Goal: Task Accomplishment & Management: Complete application form

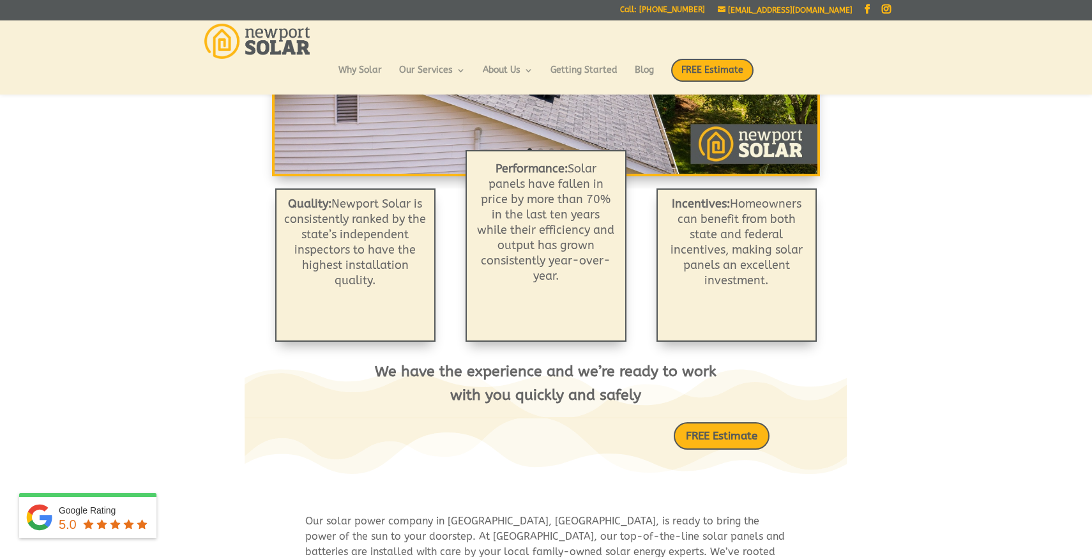
scroll to position [346, 0]
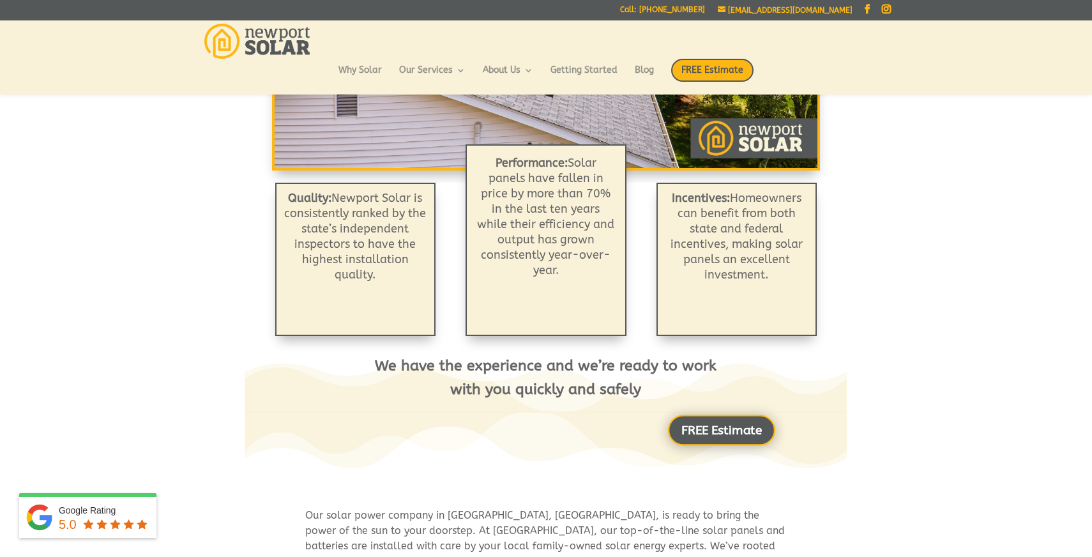
click at [701, 425] on link "FREE Estimate" at bounding box center [721, 429] width 107 height 31
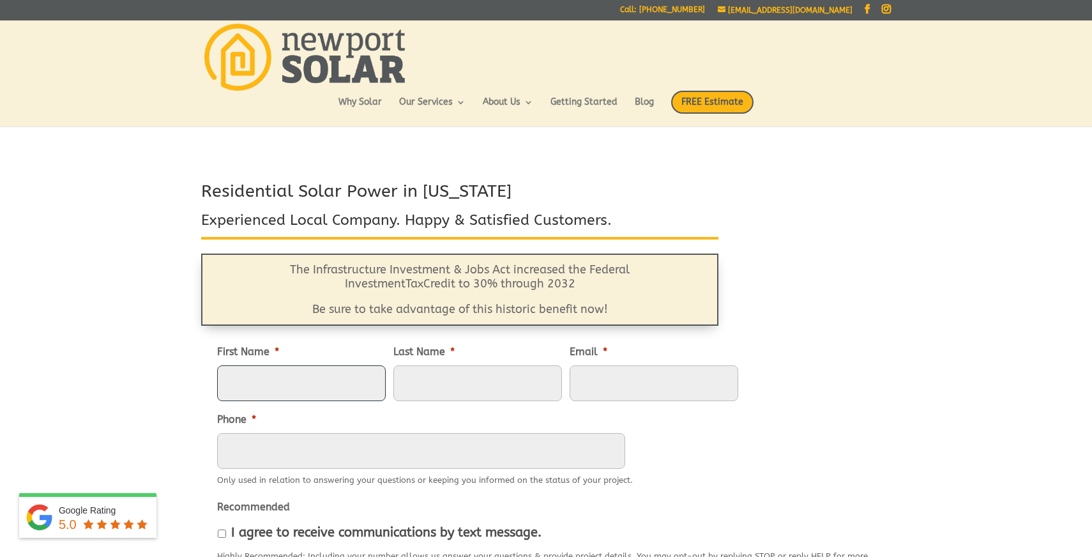
click at [269, 394] on input "First Name *" at bounding box center [301, 383] width 169 height 36
type input "[PERSON_NAME]"
type input "[EMAIL_ADDRESS][DOMAIN_NAME]"
type input "2076513225"
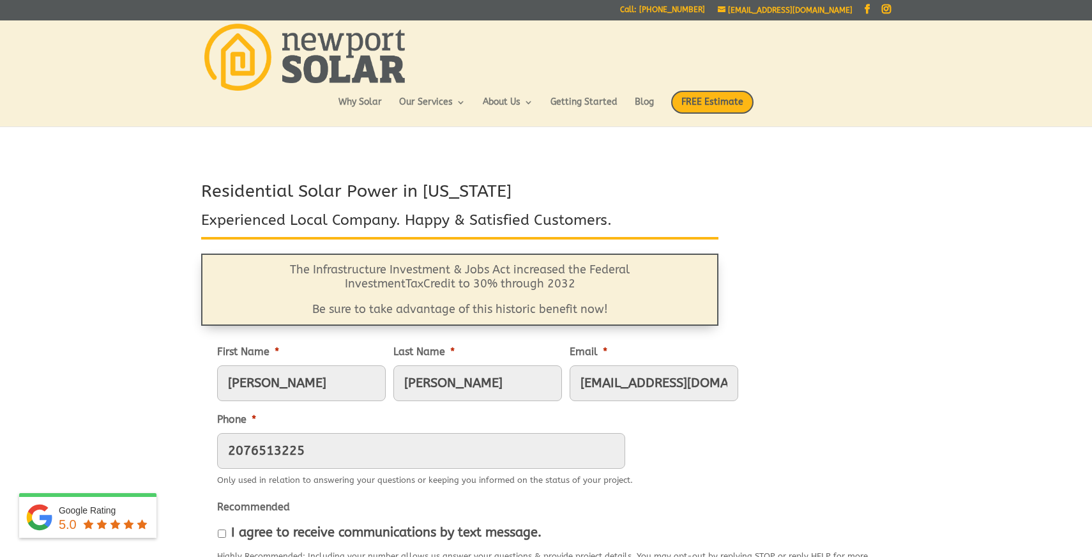
type input "[STREET_ADDRESS][PERSON_NAME]"
type input "[GEOGRAPHIC_DATA]"
type input "02909"
type input "[PHONE_NUMBER]"
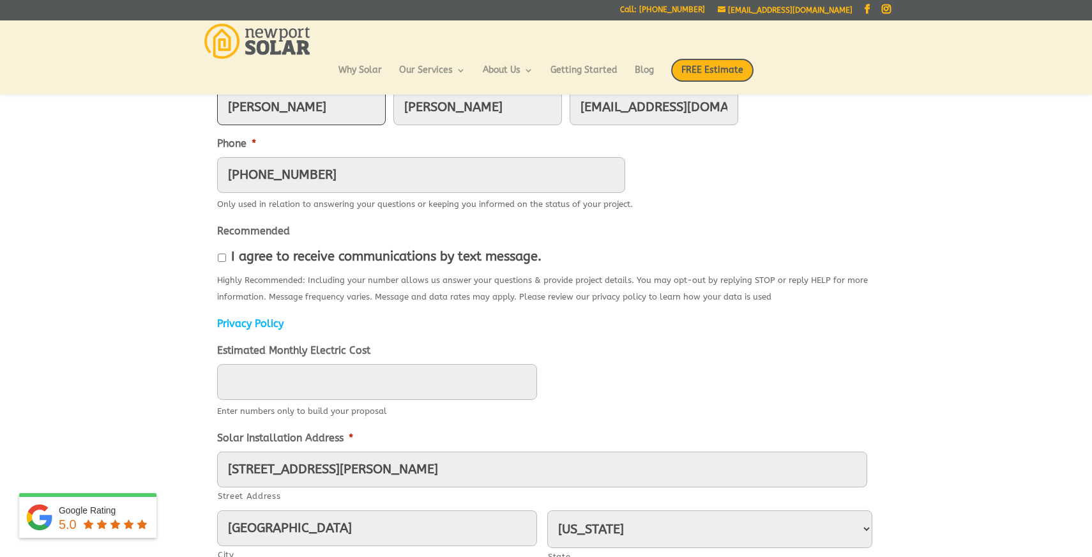
scroll to position [245, 0]
click at [222, 257] on input "I agree to receive communications by text message." at bounding box center [222, 256] width 8 height 8
checkbox input "true"
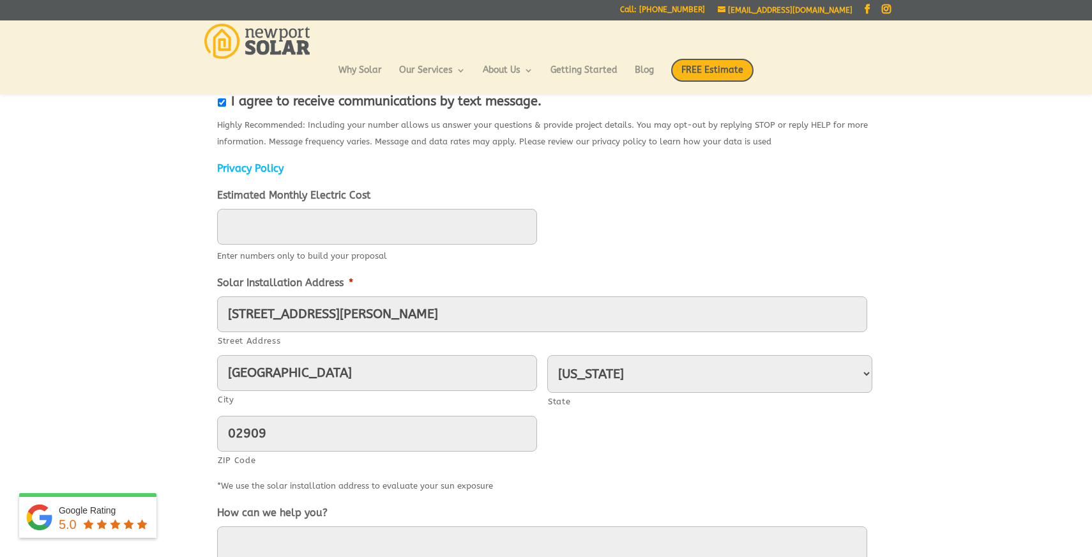
scroll to position [400, 0]
click at [267, 229] on input "____" at bounding box center [377, 225] width 320 height 36
type input "350"
click at [147, 280] on div "Residential Solar Power in [US_STATE] Experienced Local Company. Happy & Satisf…" at bounding box center [546, 231] width 1092 height 968
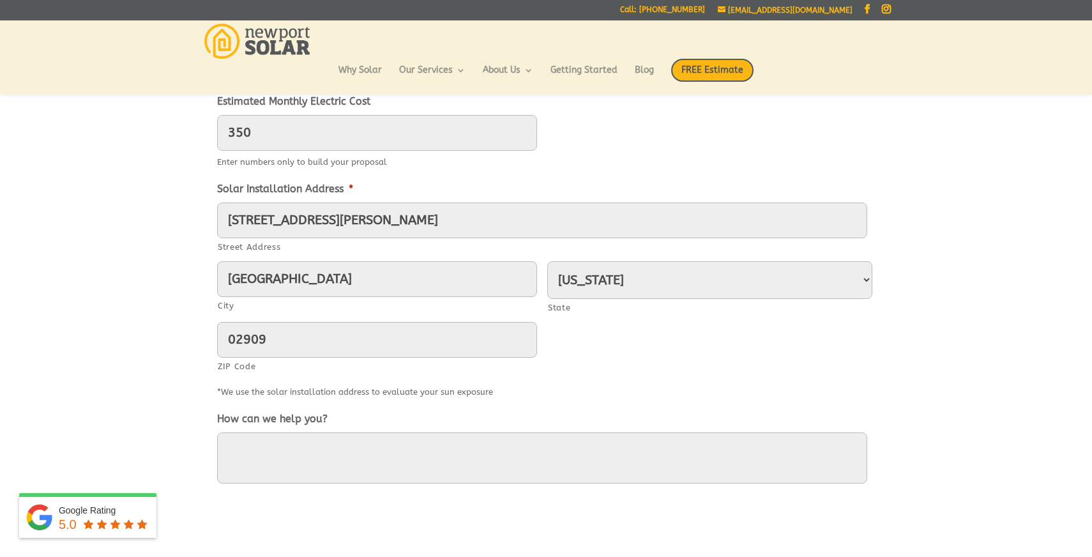
scroll to position [608, 0]
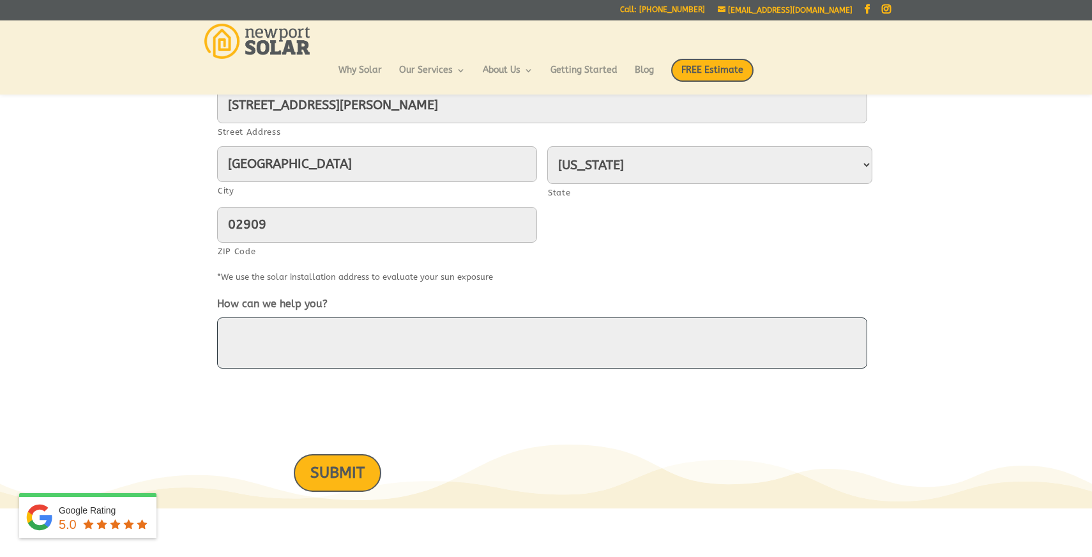
click at [271, 341] on textarea "How can we help you?" at bounding box center [542, 342] width 650 height 51
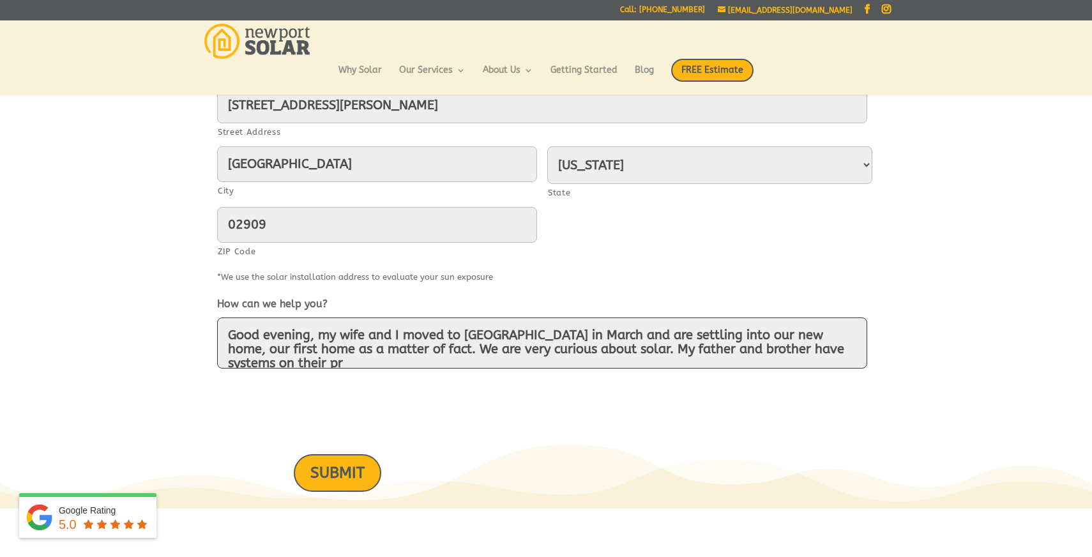
scroll to position [3, 0]
click at [366, 363] on textarea "Good evening, my wife and I moved to [GEOGRAPHIC_DATA] in March and are settlin…" at bounding box center [542, 342] width 650 height 51
click at [349, 365] on textarea "Good evening, my wife and I moved to [GEOGRAPHIC_DATA] in March and are settlin…" at bounding box center [542, 342] width 650 height 51
click at [348, 363] on textarea "Good evening, my wife and I moved to [GEOGRAPHIC_DATA] in March and are settlin…" at bounding box center [542, 342] width 650 height 51
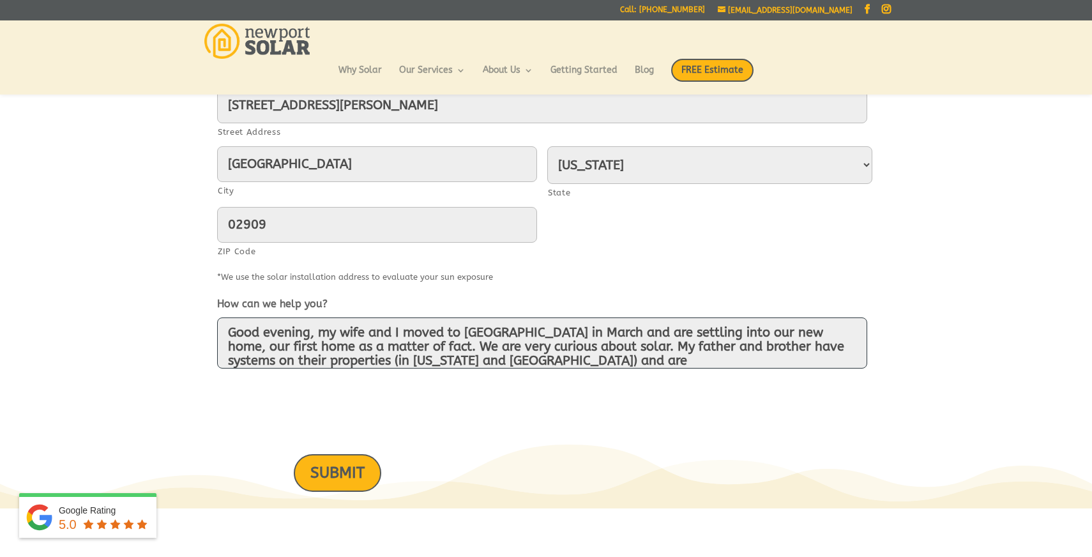
click at [462, 361] on textarea "Good evening, my wife and I moved to [GEOGRAPHIC_DATA] in March and are settlin…" at bounding box center [542, 342] width 650 height 51
drag, startPoint x: 434, startPoint y: 361, endPoint x: 564, endPoint y: 363, distance: 130.3
click at [564, 363] on textarea "Good evening, my wife and I moved to [GEOGRAPHIC_DATA] in March and are settlin…" at bounding box center [542, 342] width 650 height 51
click at [592, 359] on textarea "Good evening, my wife and I moved to [GEOGRAPHIC_DATA] in March and are settlin…" at bounding box center [542, 342] width 650 height 51
click at [436, 360] on textarea "Good evening, my wife and I moved to [GEOGRAPHIC_DATA] in March and are settlin…" at bounding box center [542, 342] width 650 height 51
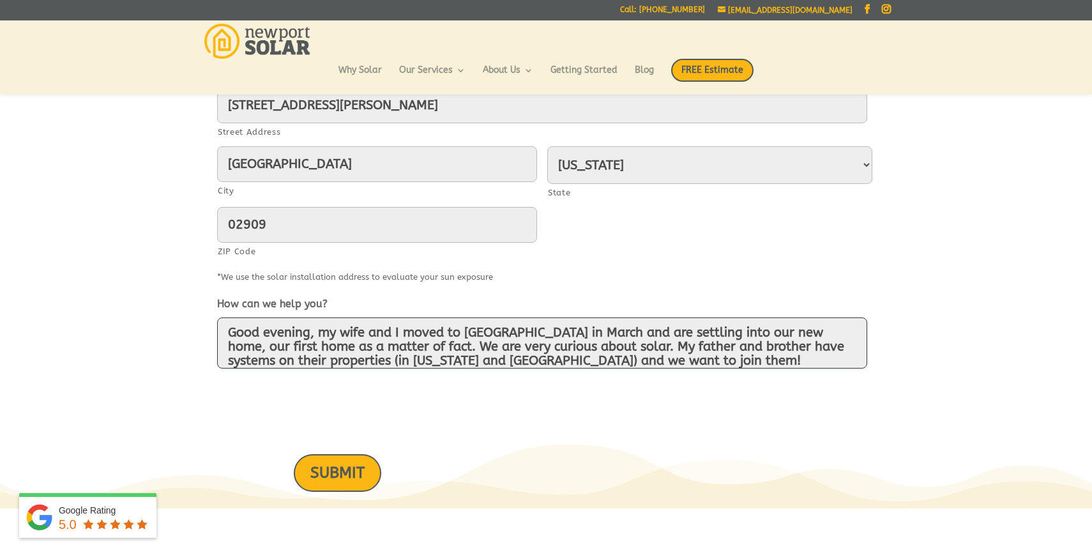
click at [577, 364] on textarea "Good evening, my wife and I moved to [GEOGRAPHIC_DATA] in March and are settlin…" at bounding box center [542, 342] width 650 height 51
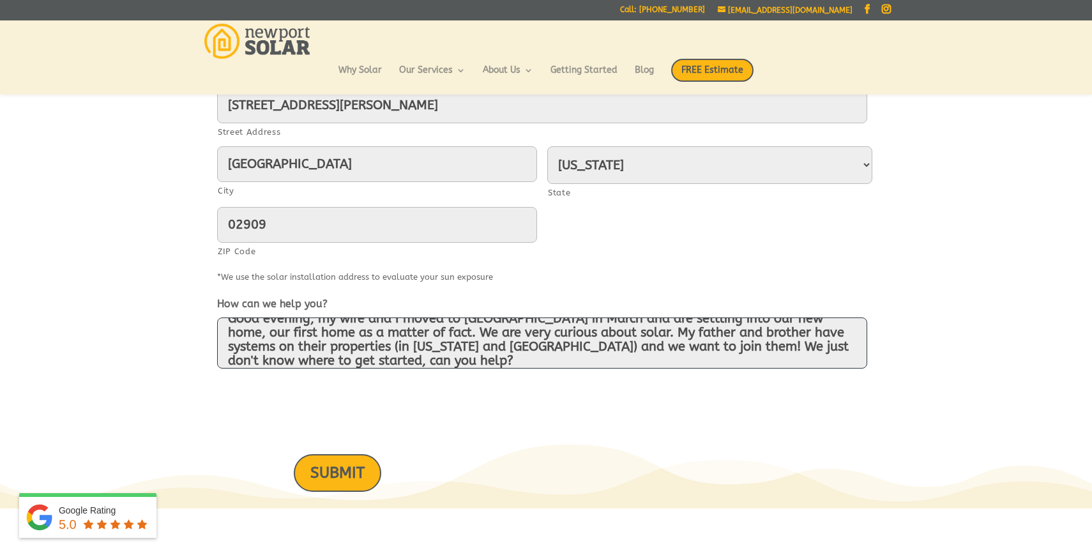
click at [340, 352] on textarea "Good evening, my wife and I moved to [GEOGRAPHIC_DATA] in March and are settlin…" at bounding box center [542, 342] width 650 height 51
click at [327, 361] on textarea "Good evening, my wife and I moved to [GEOGRAPHIC_DATA] in March and are settlin…" at bounding box center [542, 342] width 650 height 51
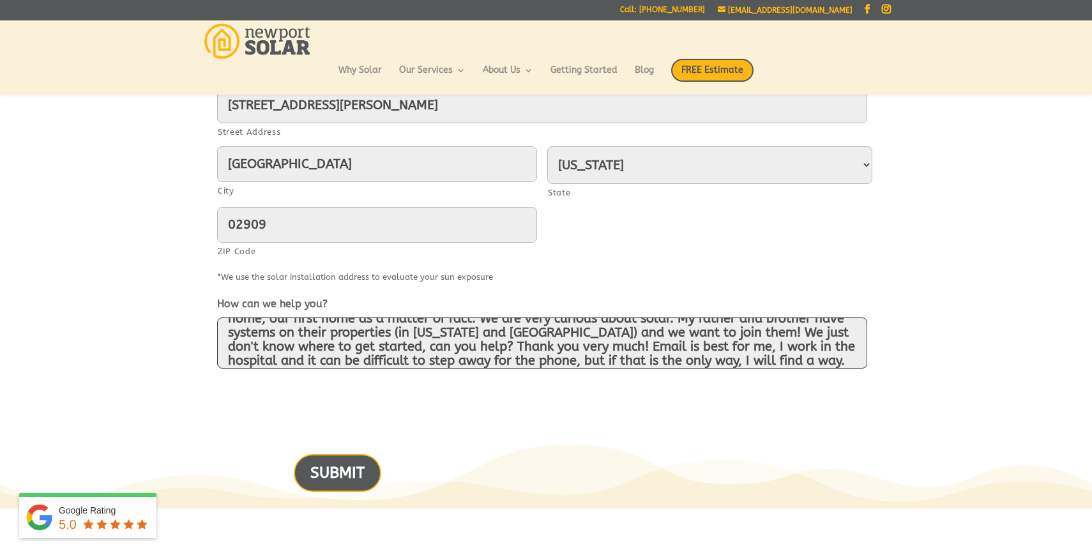
type textarea "Good evening, my wife and I moved to [GEOGRAPHIC_DATA] in March and are settlin…"
click at [333, 471] on input "SUBMIT" at bounding box center [337, 473] width 87 height 38
